Goal: Find specific page/section: Find specific page/section

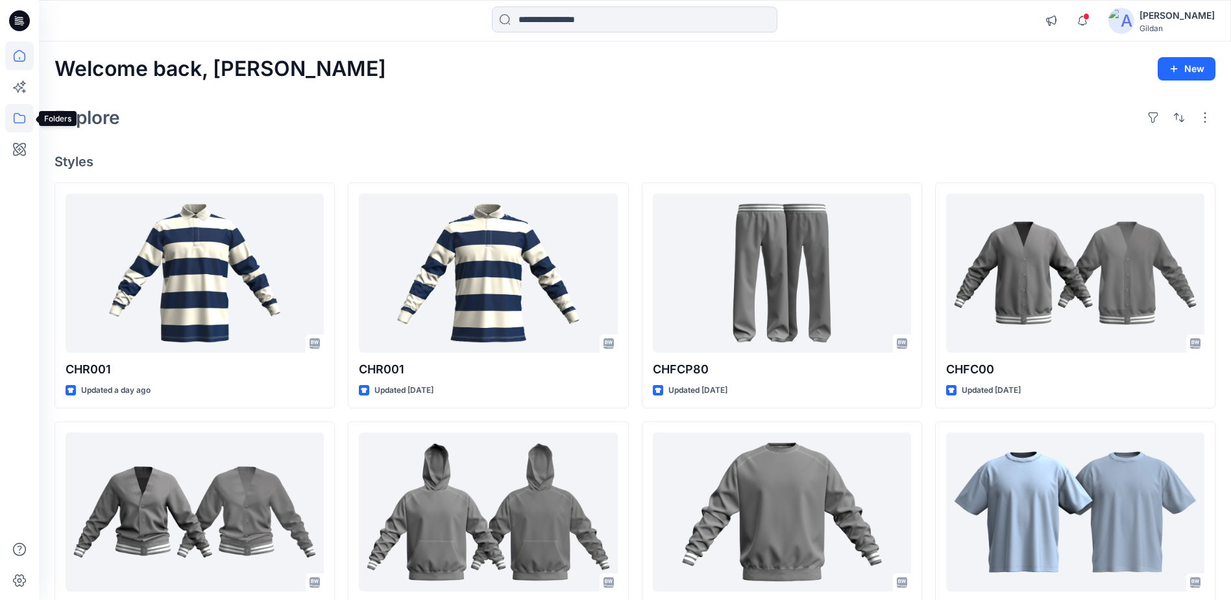
click at [25, 117] on icon at bounding box center [20, 118] width 12 height 10
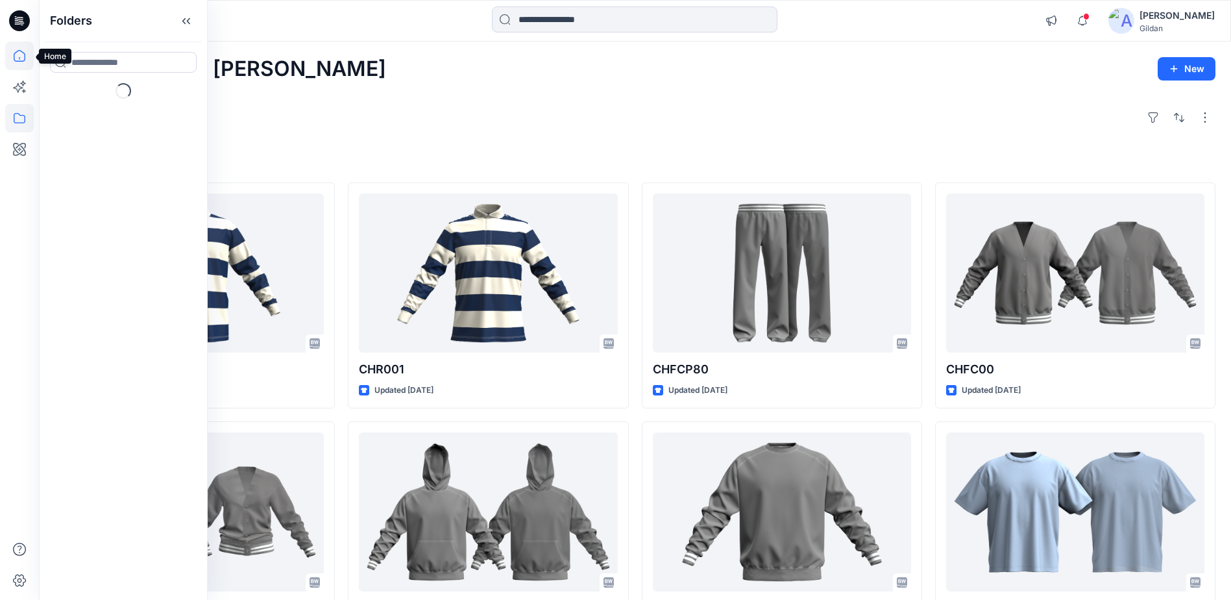
click at [24, 60] on icon at bounding box center [20, 56] width 12 height 12
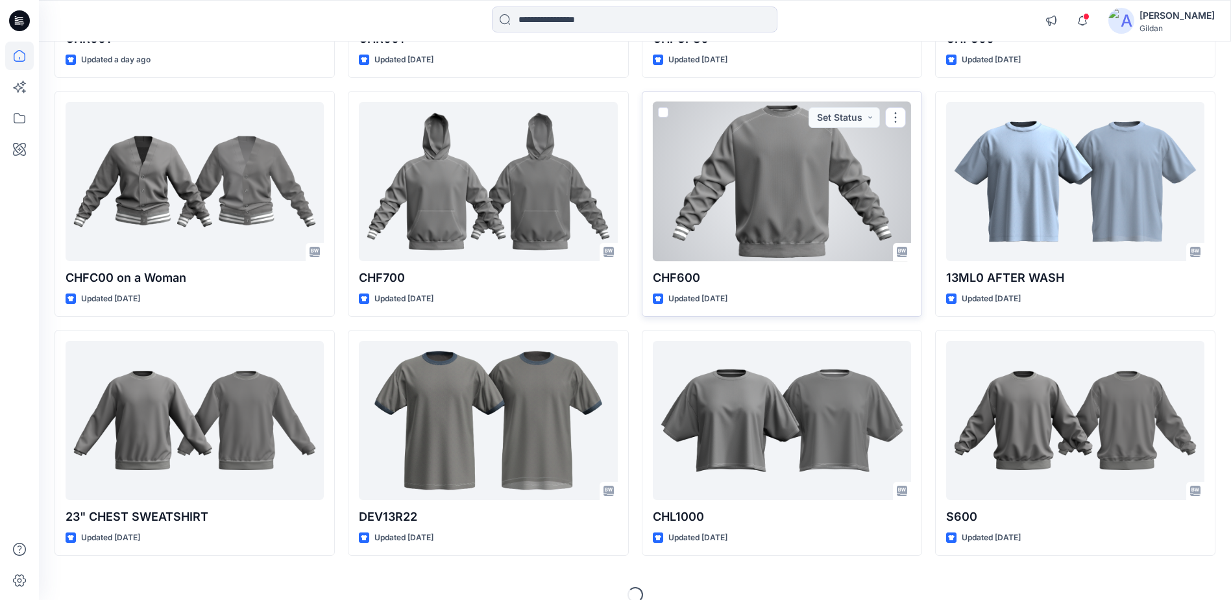
scroll to position [348, 0]
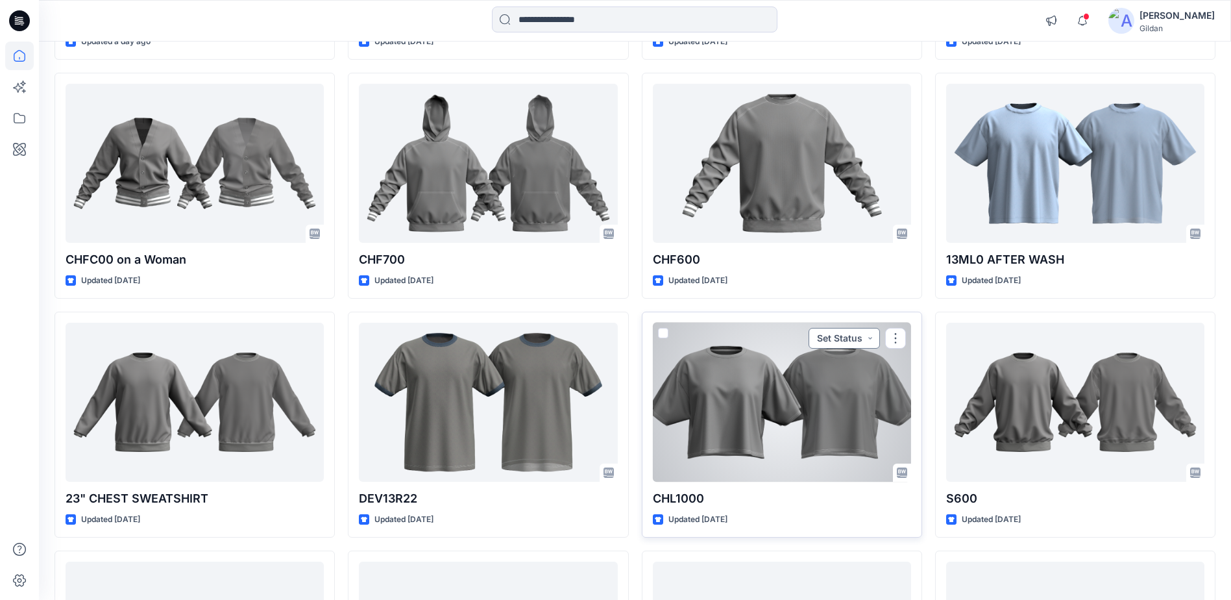
click at [874, 338] on button "Set Status" at bounding box center [844, 338] width 71 height 21
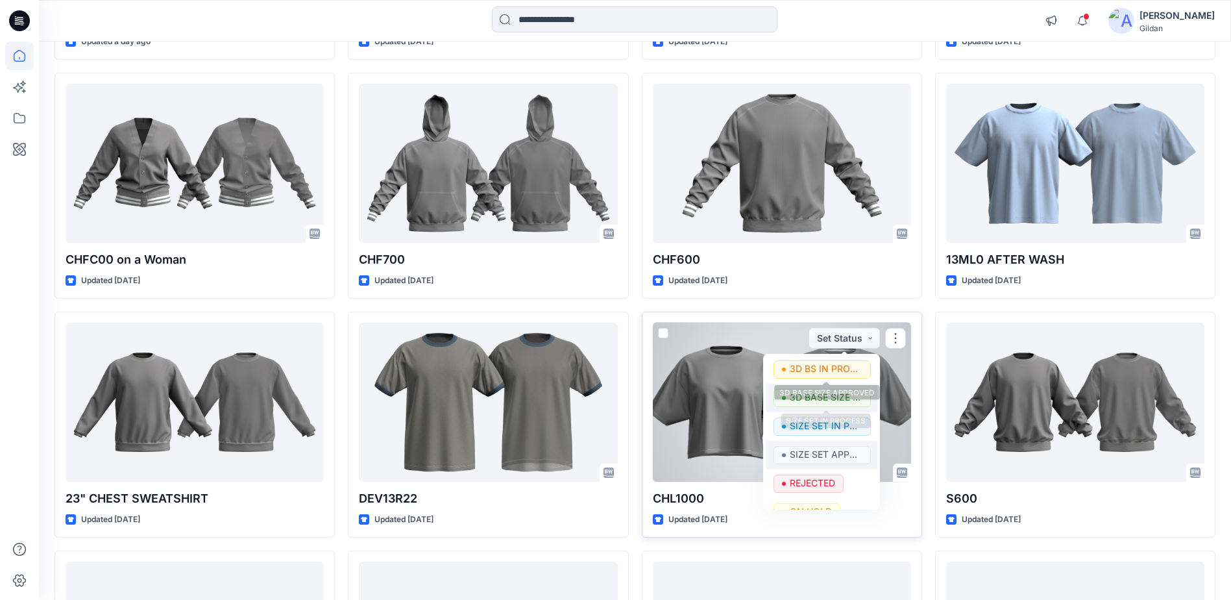
scroll to position [78, 0]
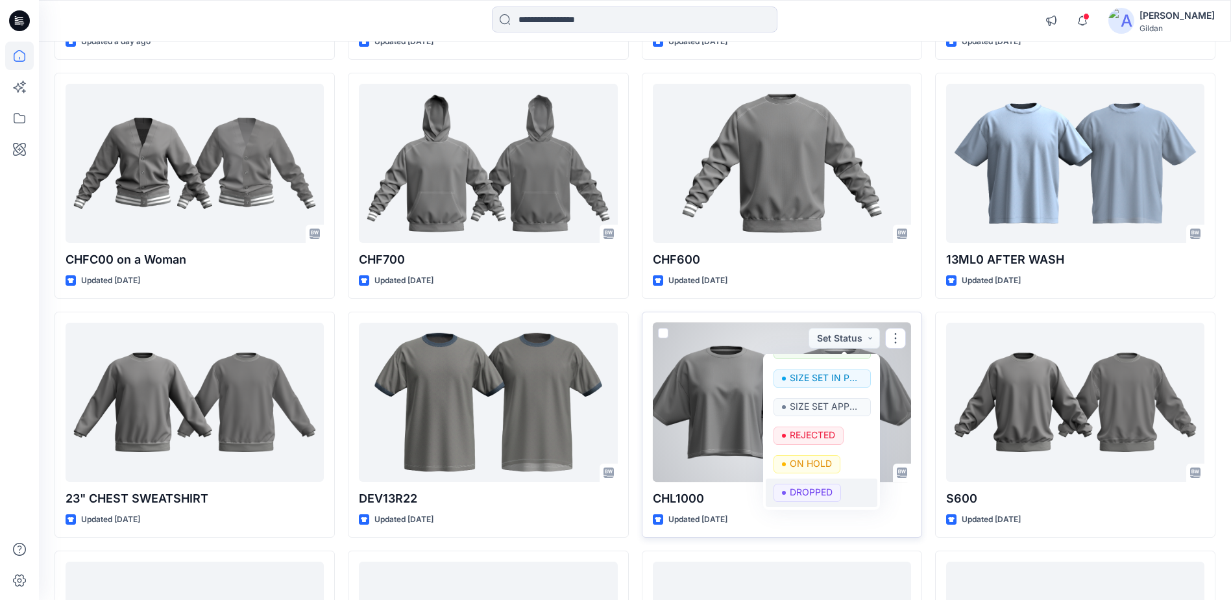
click at [823, 487] on p "DROPPED" at bounding box center [811, 491] width 43 height 17
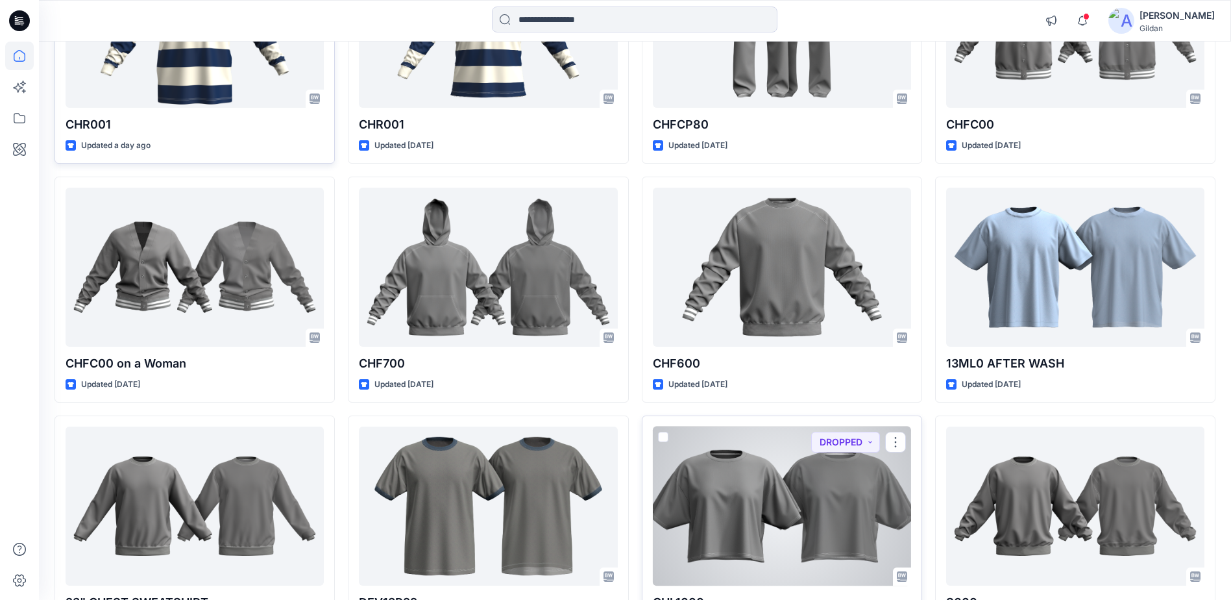
scroll to position [89, 0]
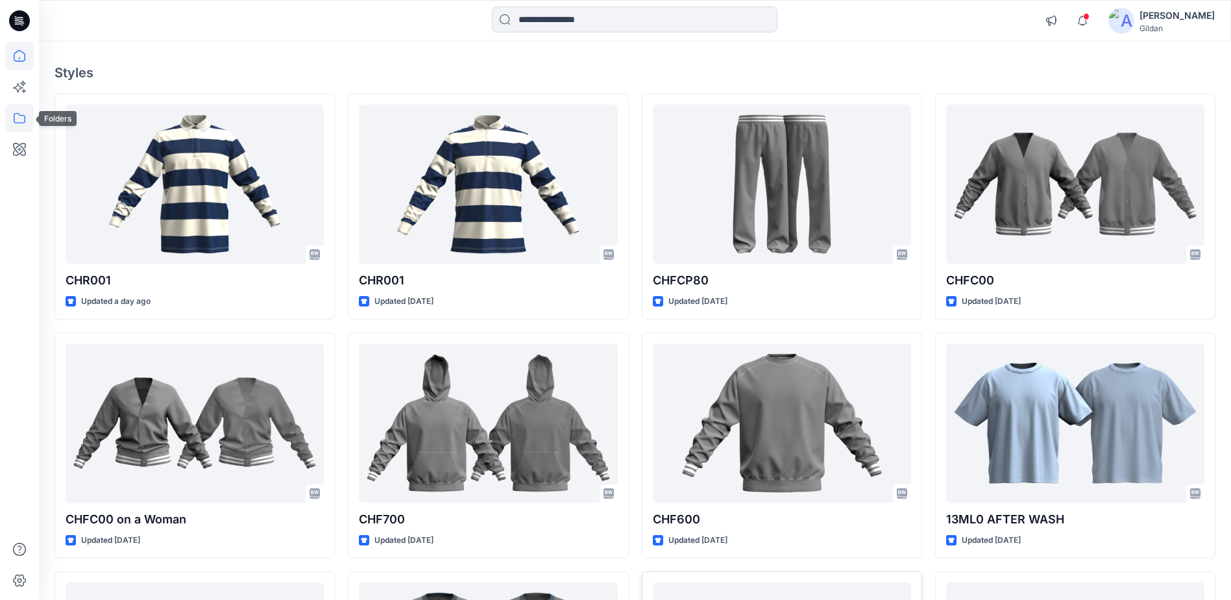
click at [25, 121] on icon at bounding box center [19, 118] width 29 height 29
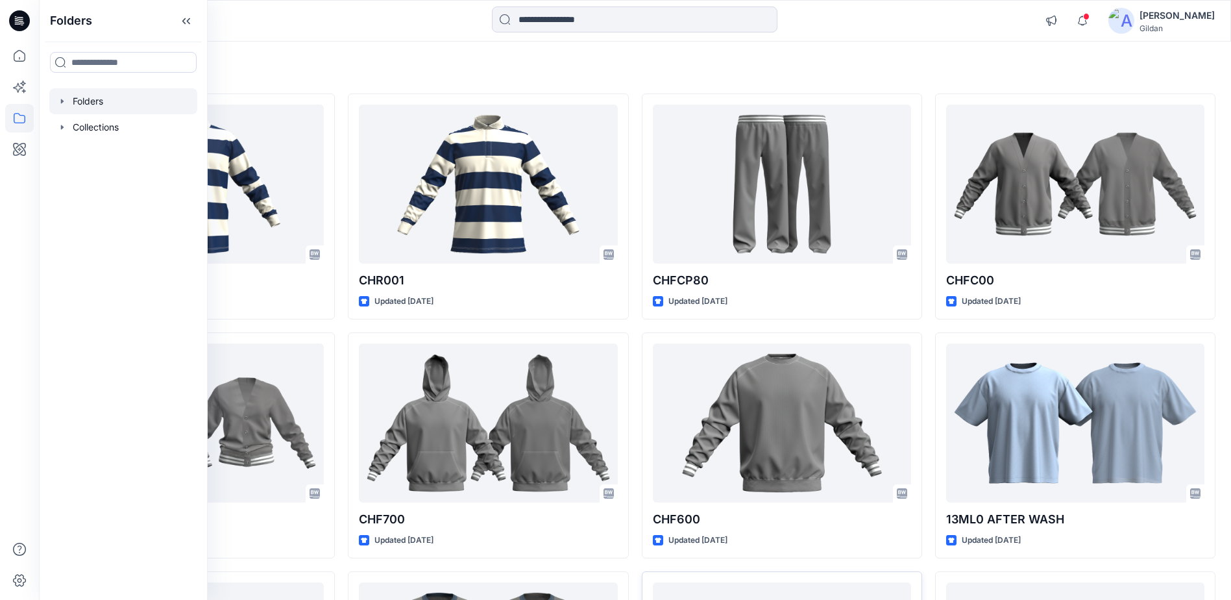
click at [104, 103] on div at bounding box center [123, 101] width 148 height 26
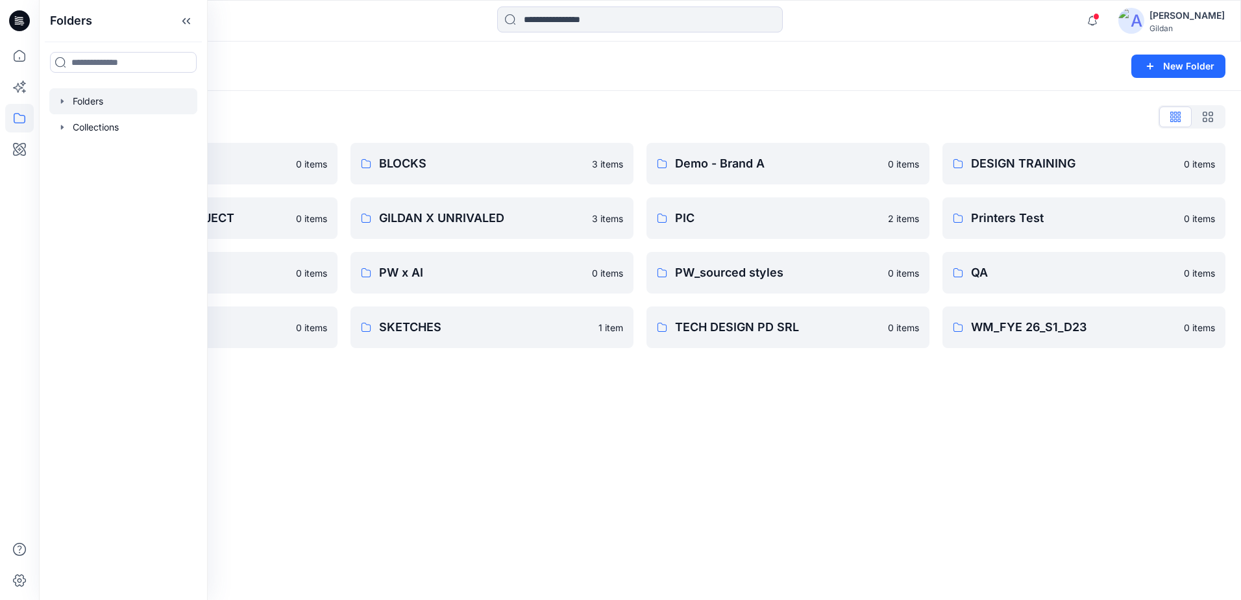
click at [821, 422] on div "Folders New Folder Folders List 3D ASSETS 0 items FIT STANDARDS PROJECT 0 items…" at bounding box center [640, 321] width 1202 height 558
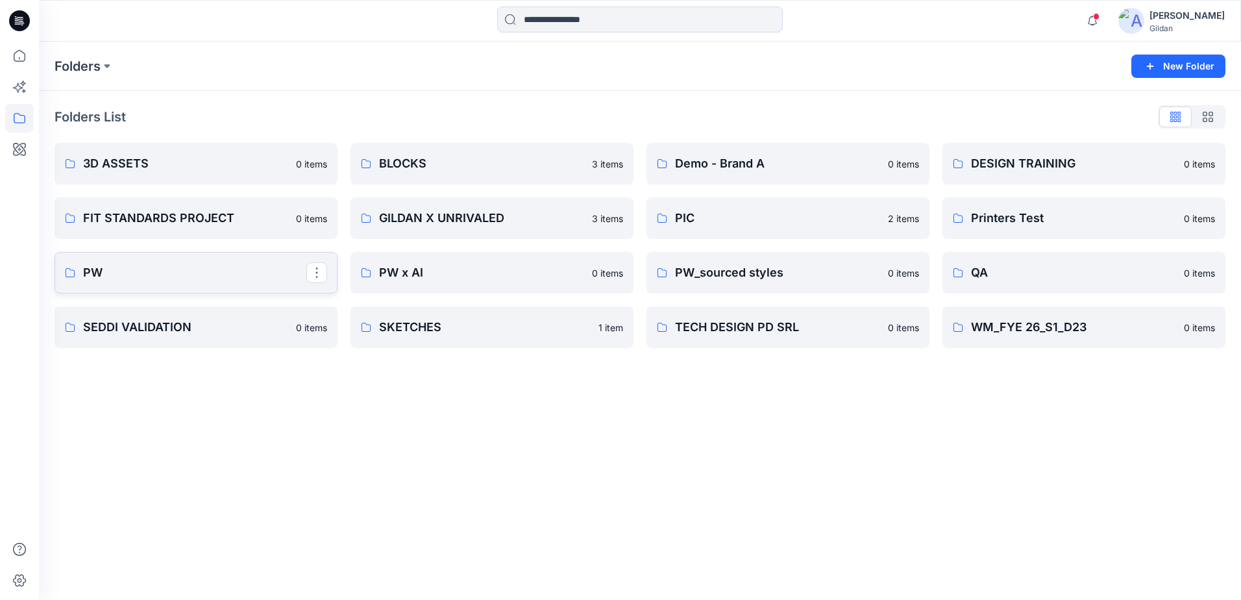
click at [143, 274] on p "PW" at bounding box center [194, 272] width 223 height 18
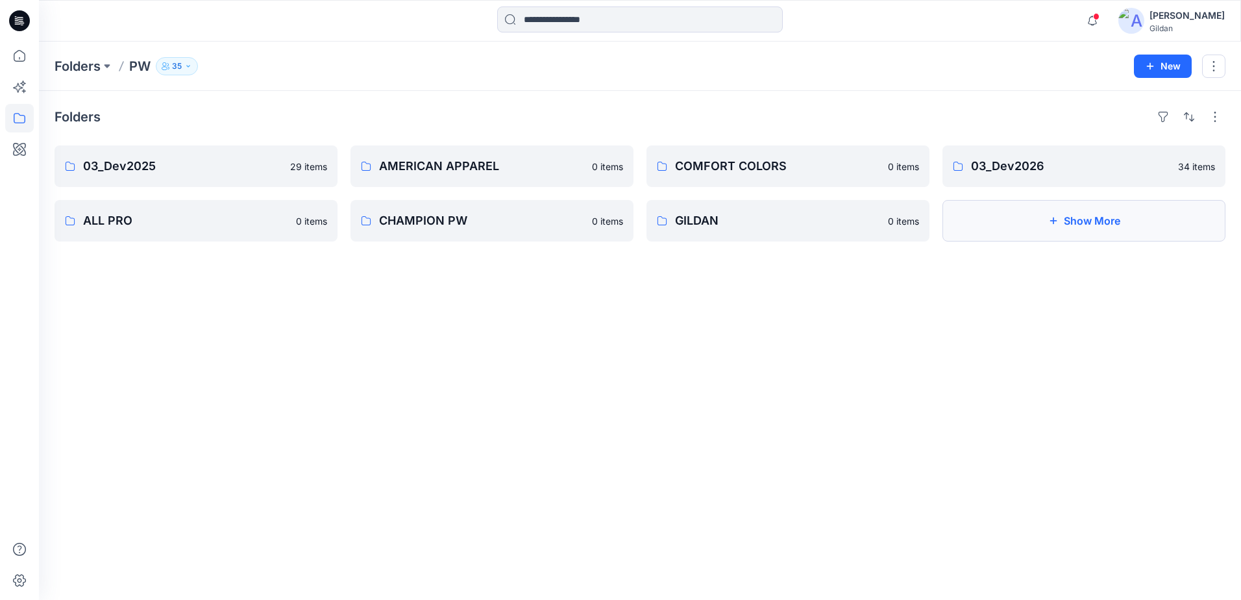
click at [1014, 228] on button "Show More" at bounding box center [1083, 221] width 283 height 42
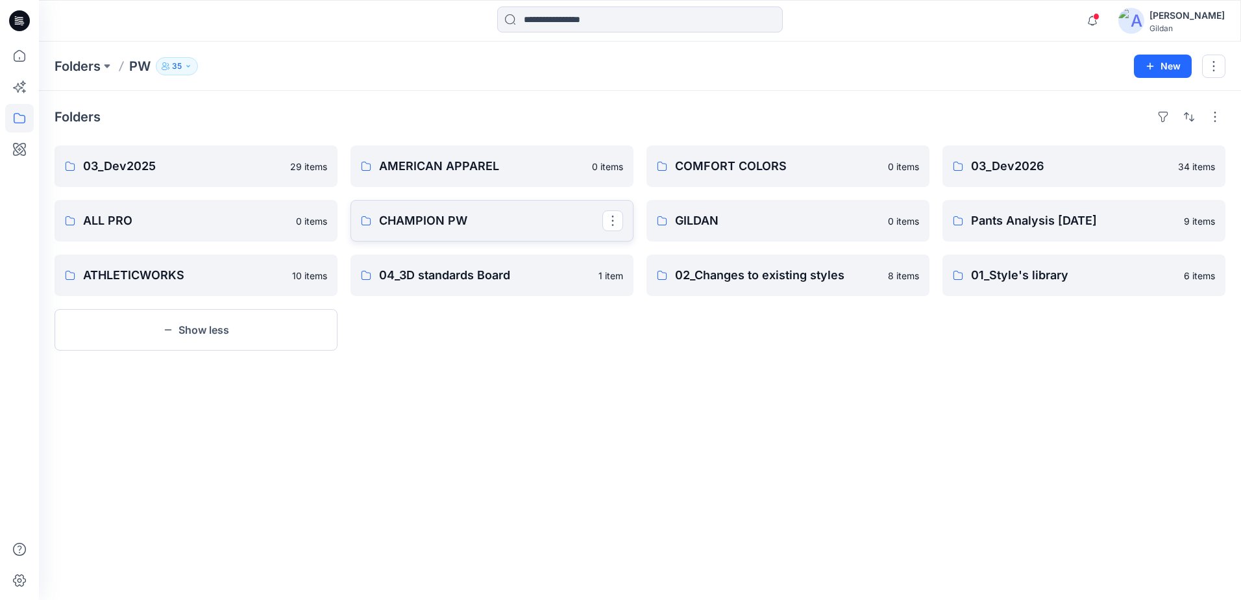
click at [495, 212] on p "CHAMPION PW" at bounding box center [490, 221] width 223 height 18
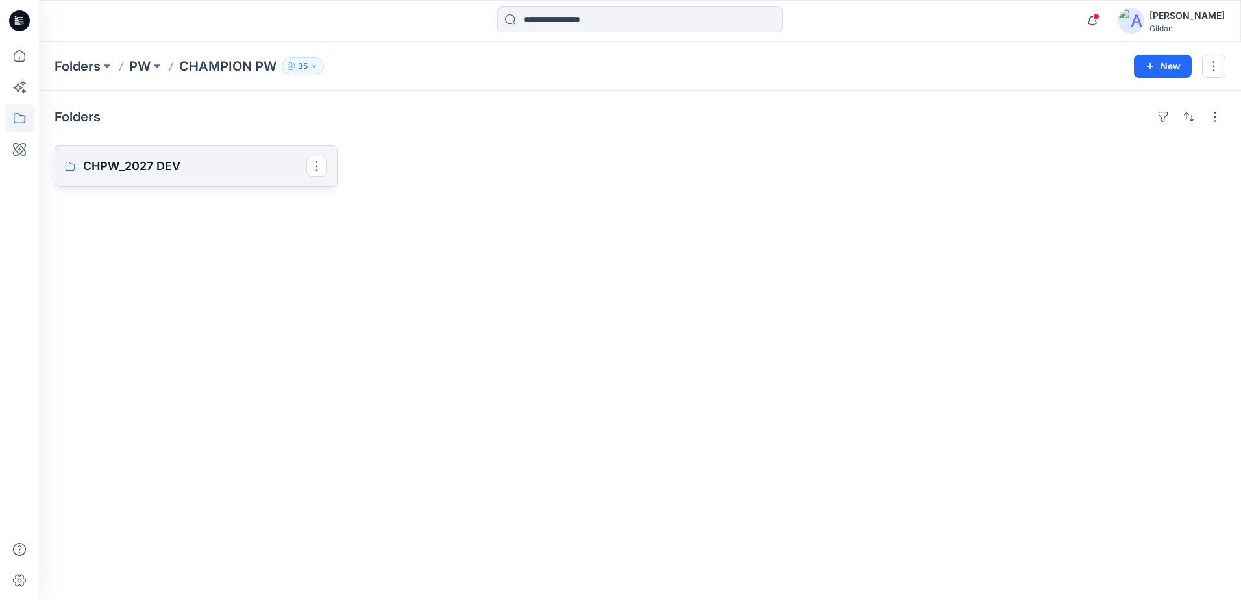
click at [210, 165] on p "CHPW_2027 DEV" at bounding box center [194, 166] width 223 height 18
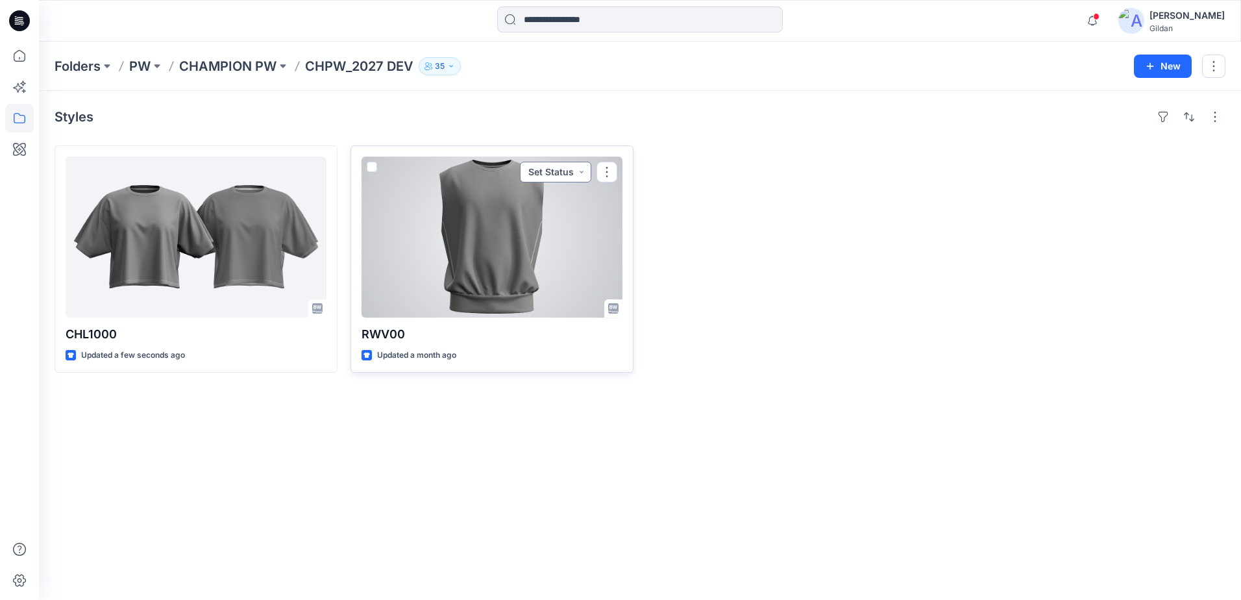
click at [579, 173] on button "Set Status" at bounding box center [555, 172] width 71 height 21
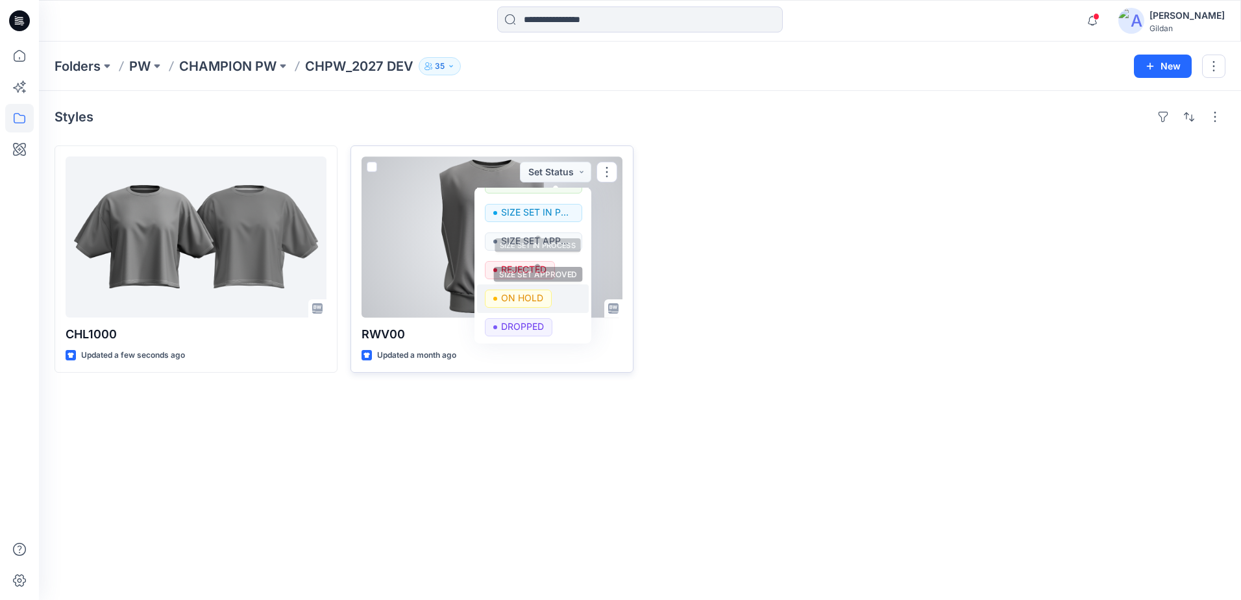
scroll to position [78, 0]
click at [530, 324] on p "DROPPED" at bounding box center [522, 325] width 43 height 17
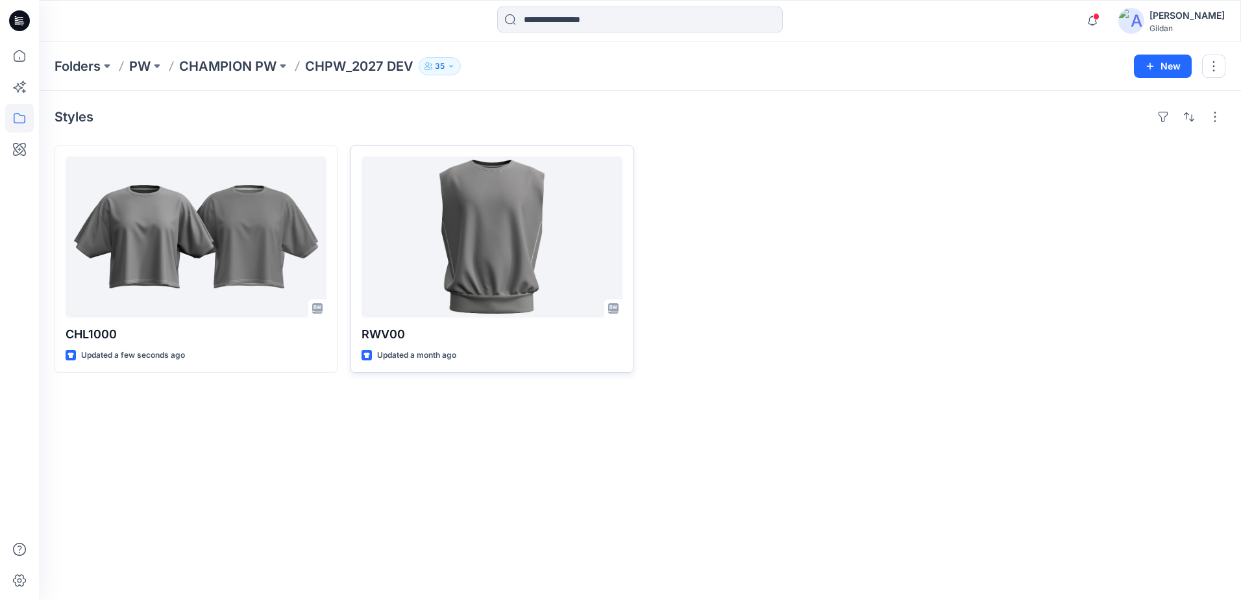
click at [355, 424] on div "Styles CHL1000 Updated a few seconds ago RWV00 Updated a month ago" at bounding box center [640, 345] width 1202 height 509
